Goal: Task Accomplishment & Management: Manage account settings

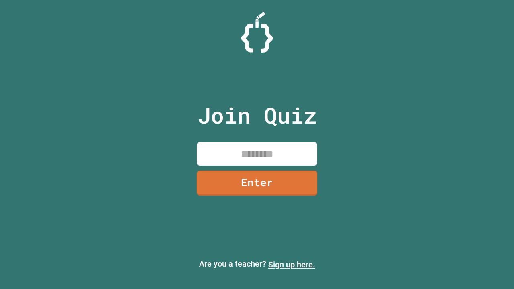
click at [291, 265] on link "Sign up here." at bounding box center [291, 265] width 47 height 10
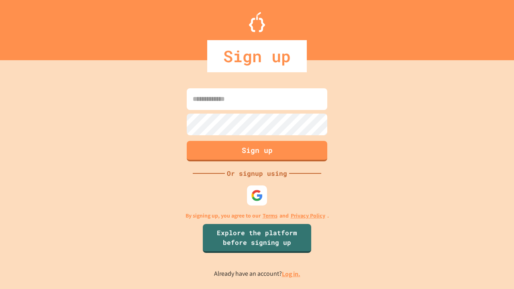
click at [291, 274] on link "Log in." at bounding box center [291, 274] width 18 height 8
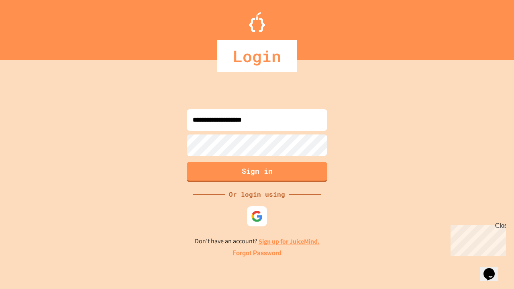
type input "**********"
